Goal: Task Accomplishment & Management: Complete application form

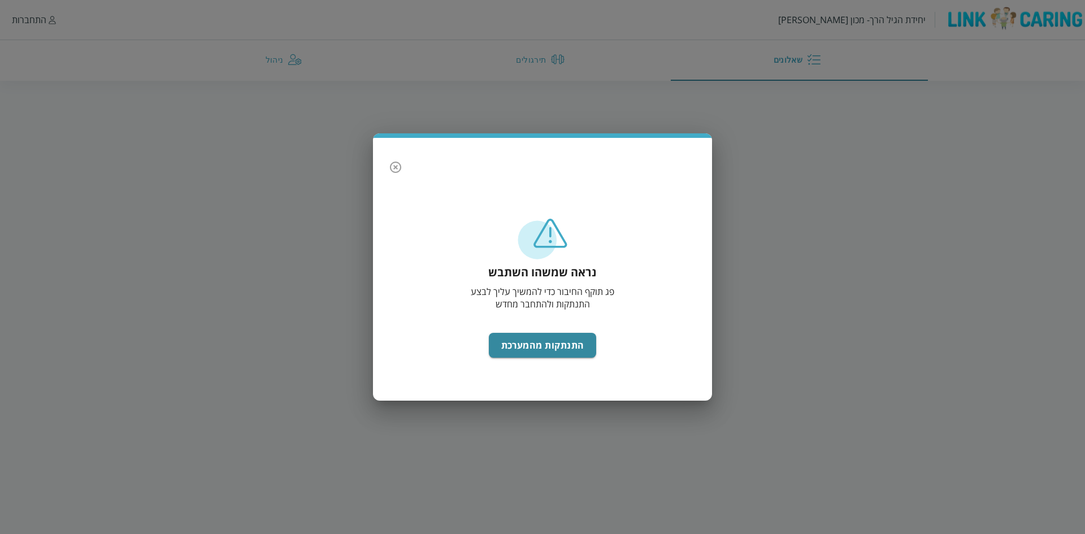
click at [191, 347] on div "נראה שמשהו השתבש פג תוקף החיבור כדי להמשיך עליך לבצע התנתקות ולהתחבר מחדש התנתק…" at bounding box center [542, 267] width 1085 height 534
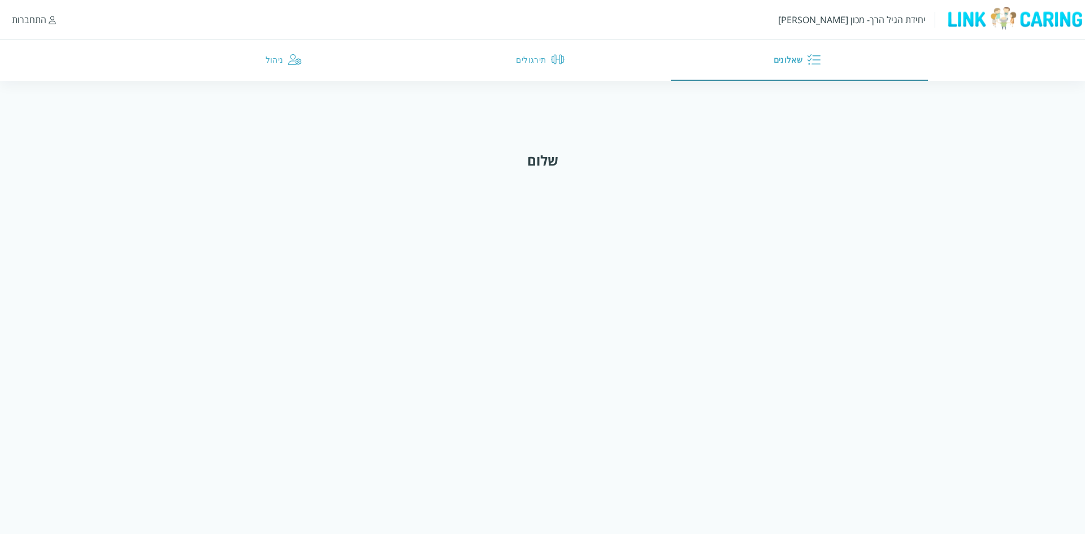
click at [23, 16] on div "התחברות" at bounding box center [29, 20] width 34 height 12
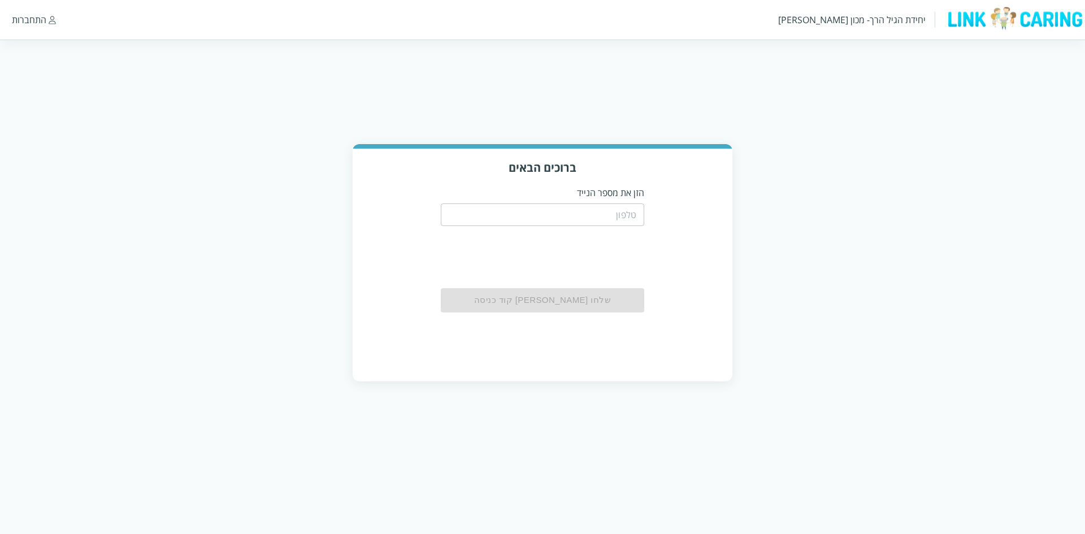
click at [554, 217] on input "tel" at bounding box center [542, 214] width 203 height 23
paste input "0526087899"
type input "0526087899"
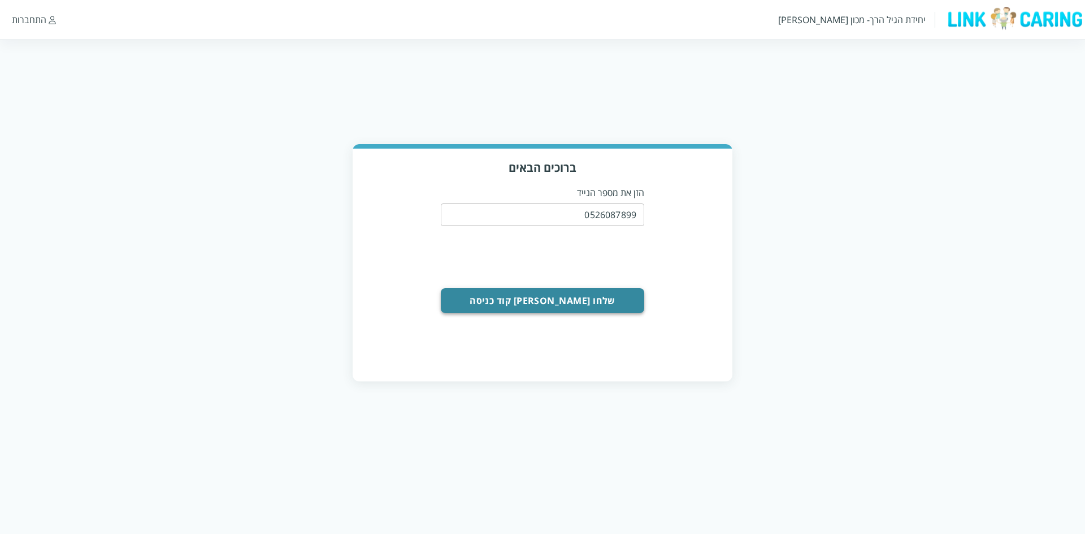
click at [511, 297] on button "שלחו [PERSON_NAME] קוד כניסה" at bounding box center [542, 300] width 203 height 25
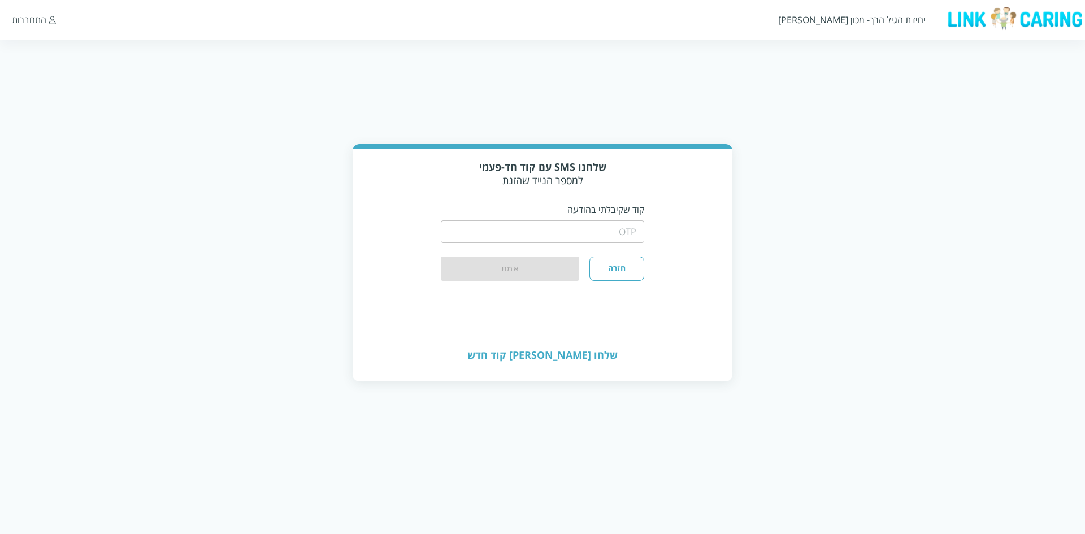
click at [576, 243] on div "​" at bounding box center [542, 230] width 203 height 29
click at [574, 239] on input "string" at bounding box center [542, 231] width 203 height 23
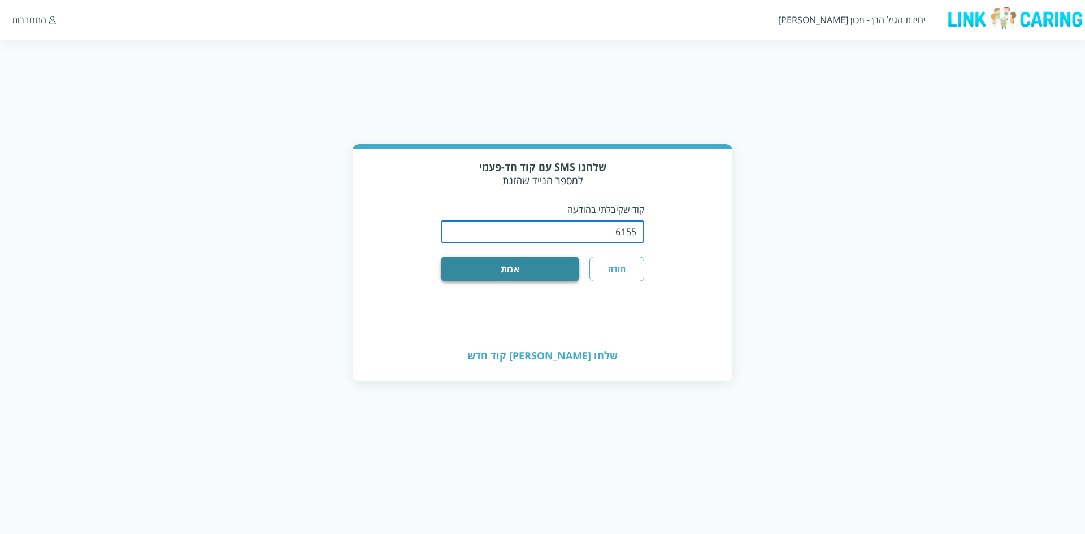
type input "6155"
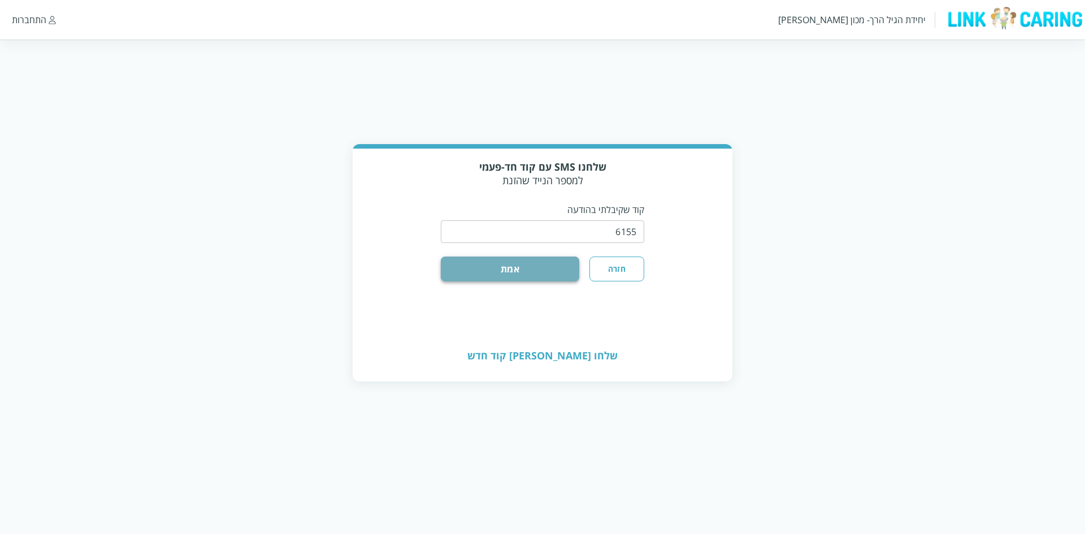
click at [561, 264] on button "אמת" at bounding box center [510, 268] width 138 height 25
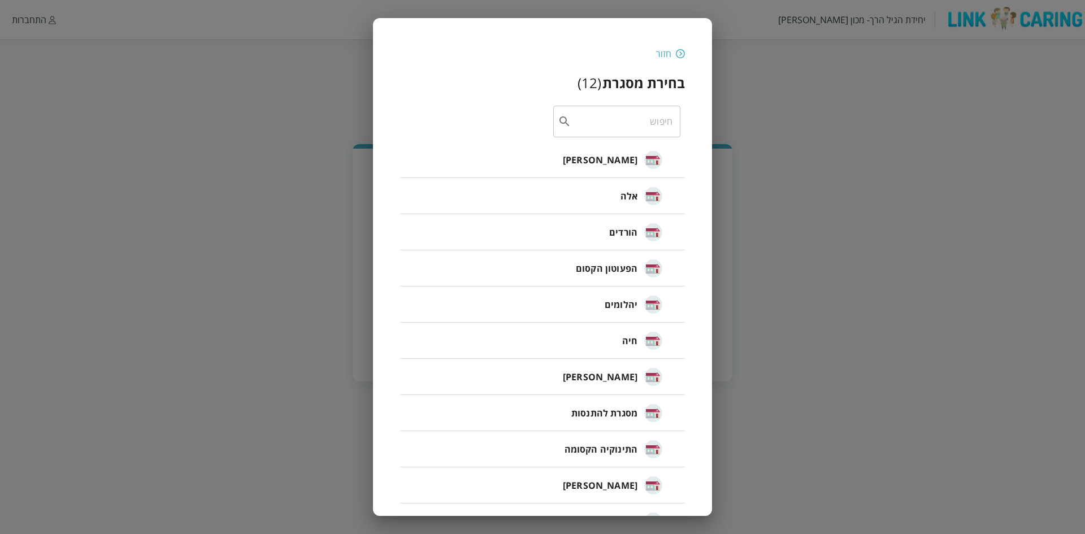
click at [504, 24] on div "חזור בחירת מסגרת ( 12 ) ​ [PERSON_NAME] אלה הורדים הפעוטון הקסום יהלומים [PERSO…" at bounding box center [542, 302] width 339 height 569
click at [551, 169] on li "[PERSON_NAME]" at bounding box center [542, 160] width 285 height 36
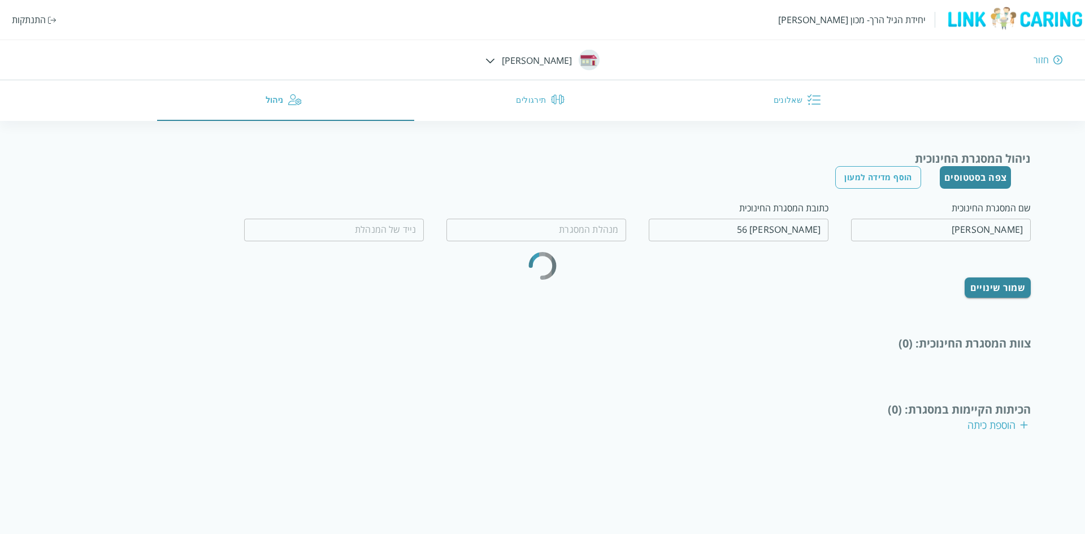
type input "[PERSON_NAME]"
type input "0502464126"
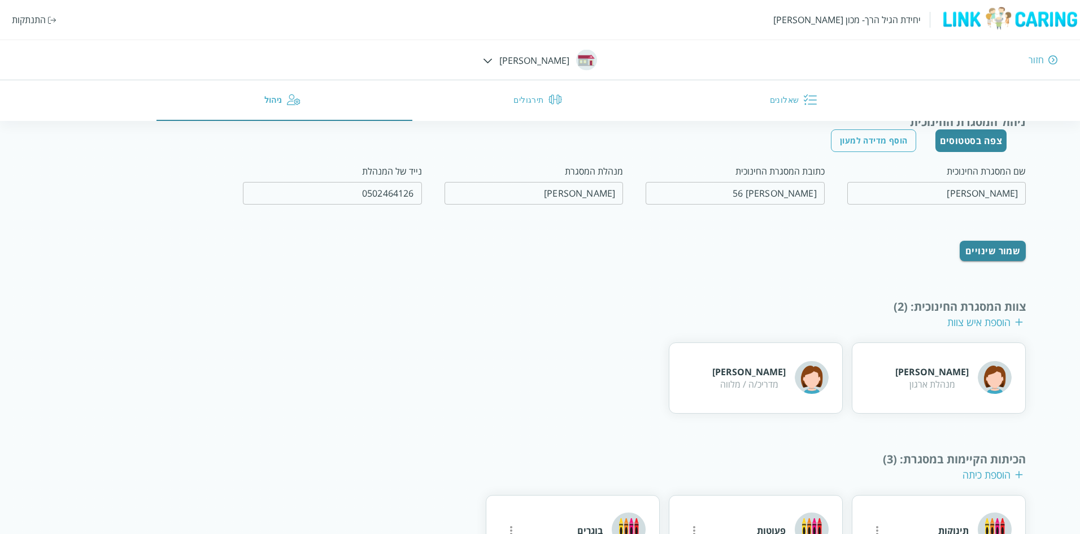
scroll to position [56, 0]
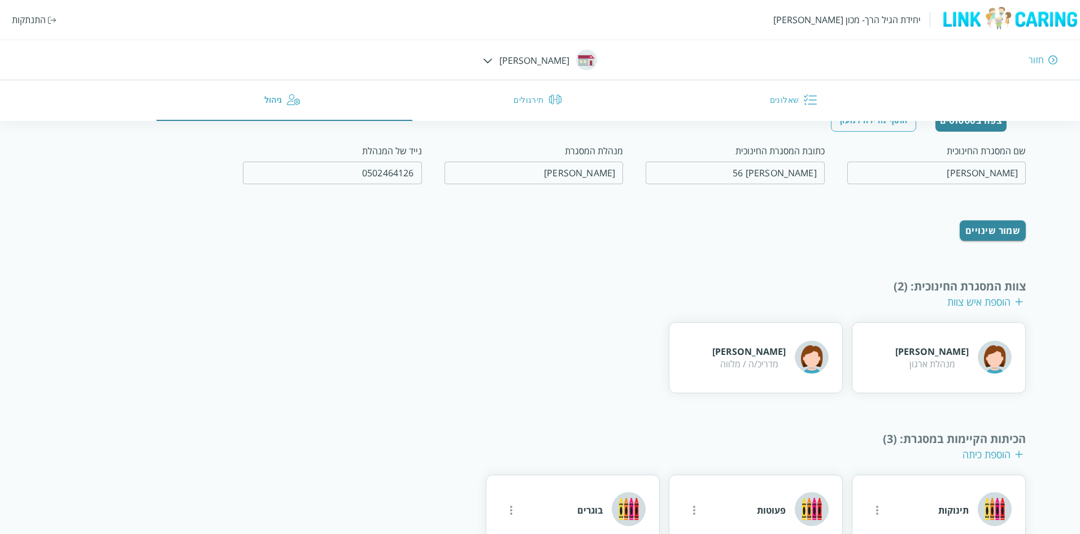
click at [91, 299] on div "צוות המסגרת החינוכית : (2) הוספת איש צוות" at bounding box center [540, 293] width 972 height 31
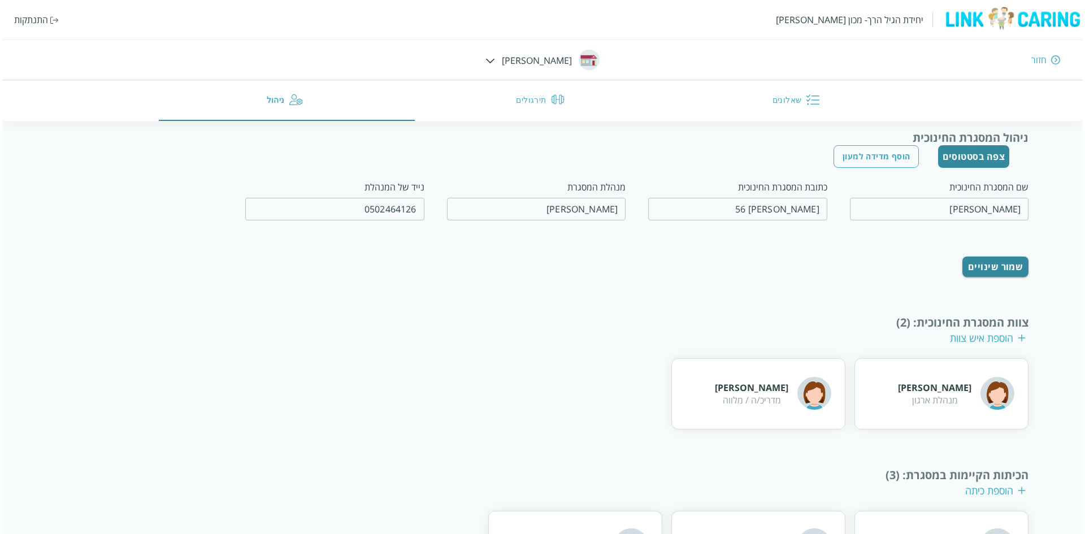
scroll to position [0, 0]
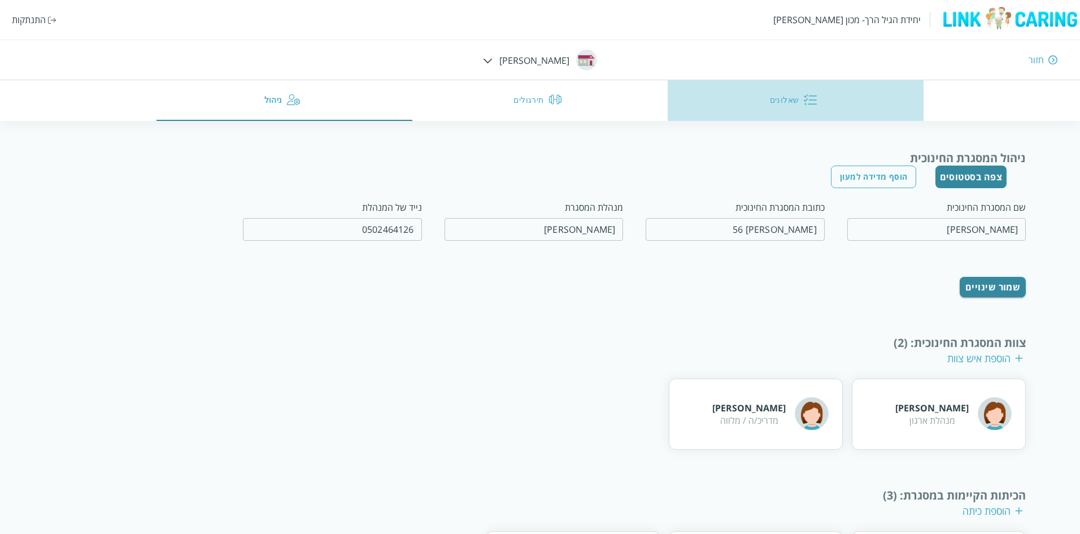
click at [757, 103] on button "שאלונים" at bounding box center [796, 100] width 256 height 41
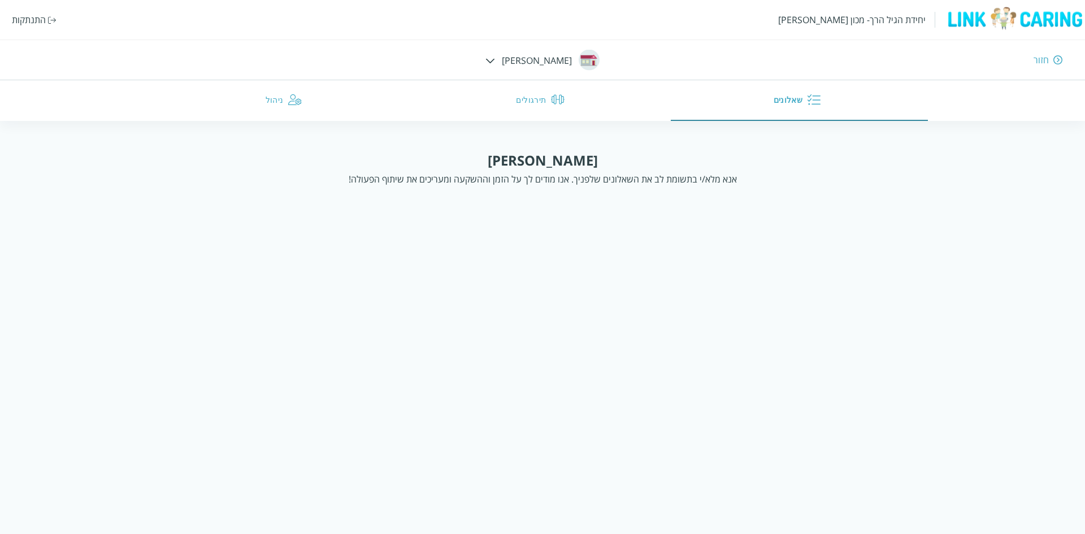
click at [500, 63] on div "יחידת הגיל הרך- מכון [PERSON_NAME] התנתקות חזור [PERSON_NAME] שאלונים תירגולים …" at bounding box center [542, 60] width 1085 height 121
click at [495, 60] on img at bounding box center [490, 60] width 10 height 5
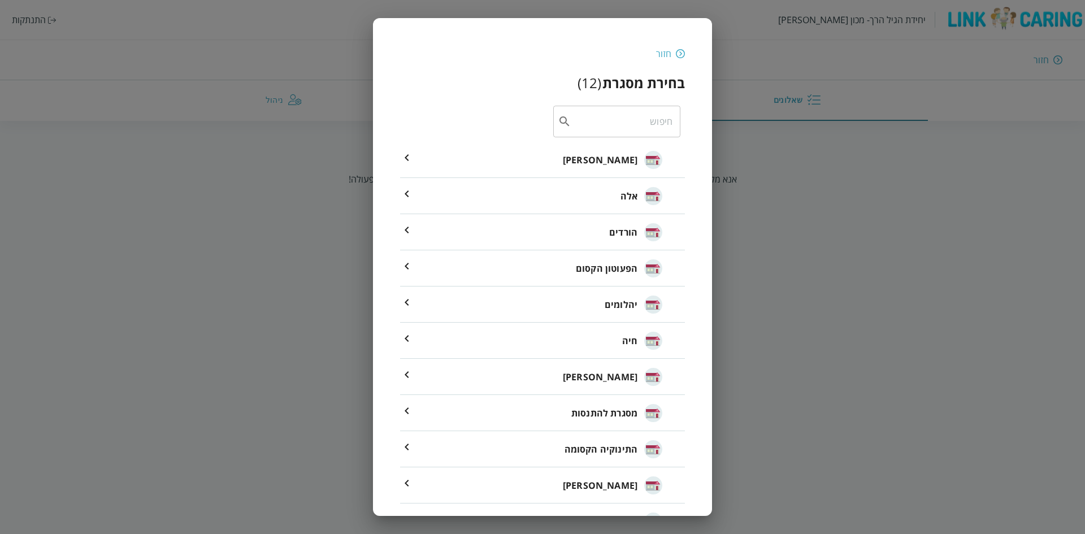
click at [590, 232] on li "הורדים" at bounding box center [542, 232] width 285 height 36
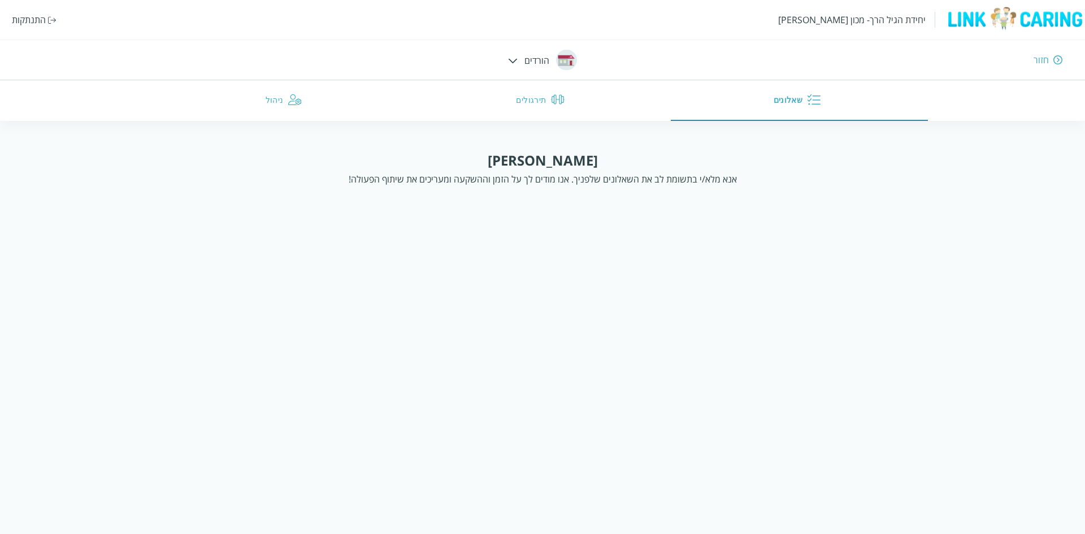
click at [511, 59] on img at bounding box center [513, 60] width 10 height 5
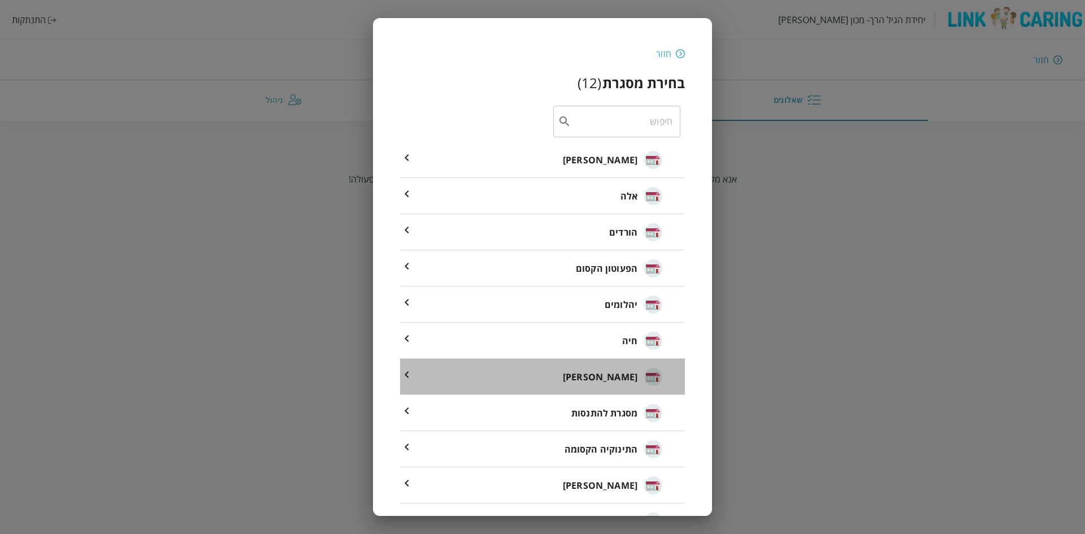
click at [596, 381] on li "[PERSON_NAME]" at bounding box center [542, 377] width 285 height 36
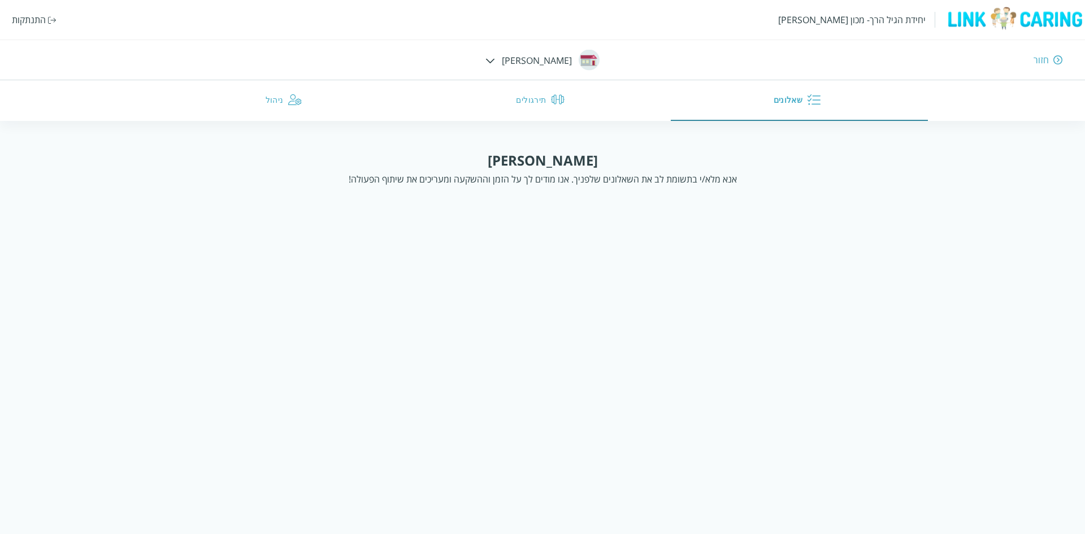
click at [495, 57] on div at bounding box center [490, 60] width 10 height 12
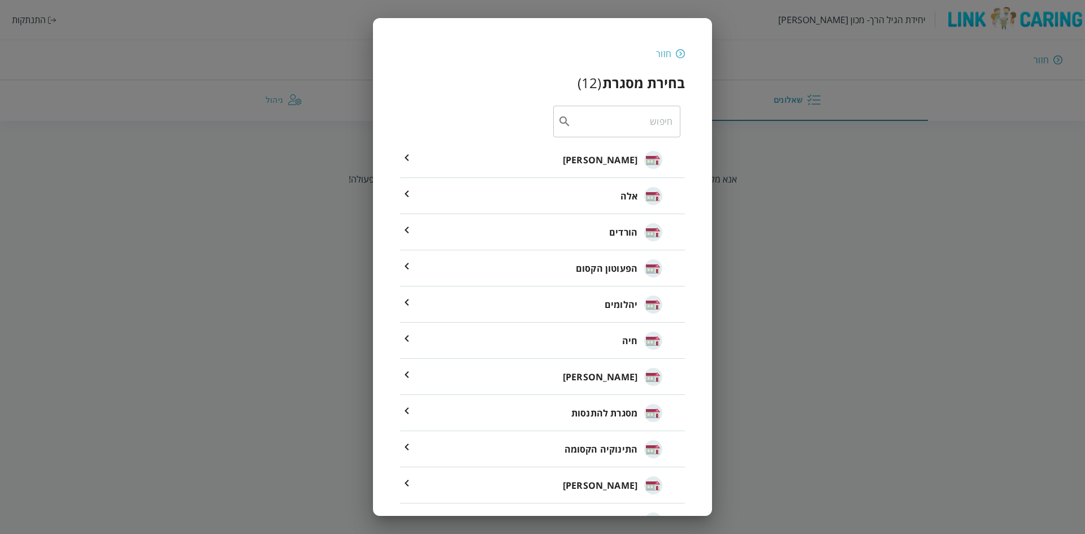
scroll to position [71, 0]
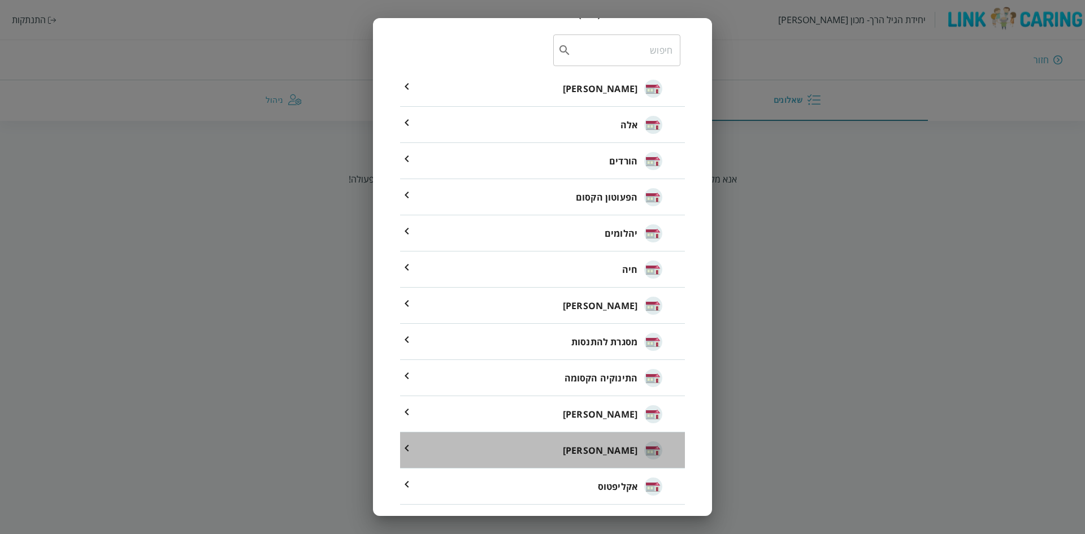
click at [614, 451] on span "[PERSON_NAME]" at bounding box center [600, 450] width 75 height 14
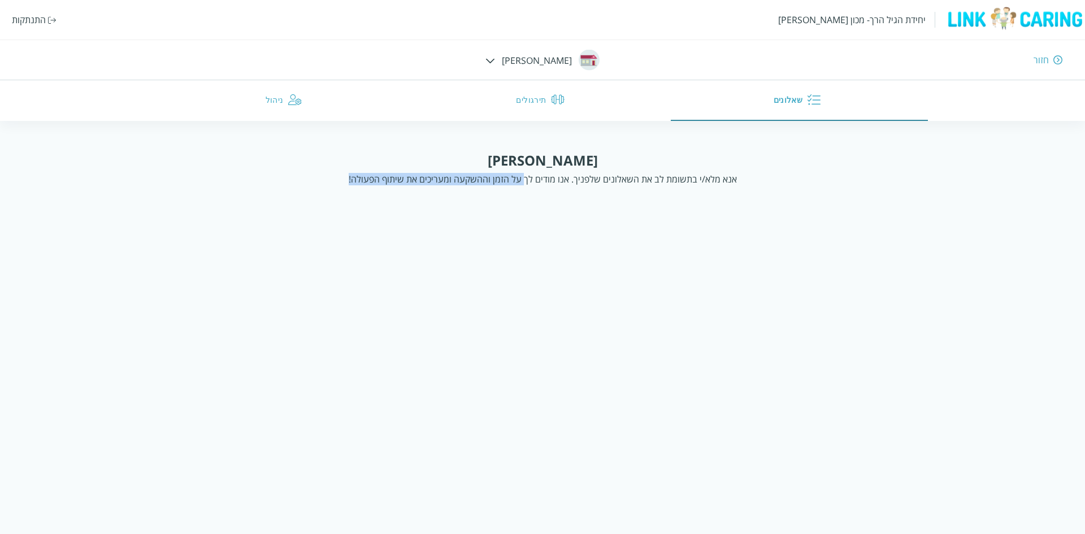
drag, startPoint x: 523, startPoint y: 276, endPoint x: 311, endPoint y: 207, distance: 223.1
click at [312, 208] on html "יחידת הגיל הרך- מכון [PERSON_NAME] התנתקות חזור [PERSON_NAME] שאלונים תירגולים …" at bounding box center [542, 113] width 1085 height 226
click at [461, 226] on html "יחידת הגיל הרך- מכון [PERSON_NAME] התנתקות חזור [PERSON_NAME] שאלונים תירגולים …" at bounding box center [542, 113] width 1085 height 226
click at [1084, 226] on html "יחידת הגיל הרך- מכון [PERSON_NAME] התנתקות חזור [PERSON_NAME] שאלונים תירגולים …" at bounding box center [542, 113] width 1085 height 226
click at [0, 226] on html "יחידת הגיל הרך- מכון [PERSON_NAME] התנתקות חזור [PERSON_NAME] שאלונים תירגולים …" at bounding box center [542, 113] width 1085 height 226
